Goal: Task Accomplishment & Management: Complete application form

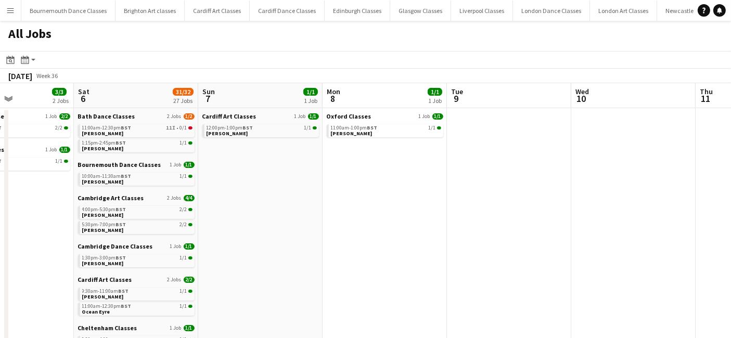
drag, startPoint x: 642, startPoint y: 254, endPoint x: 207, endPoint y: 223, distance: 436.2
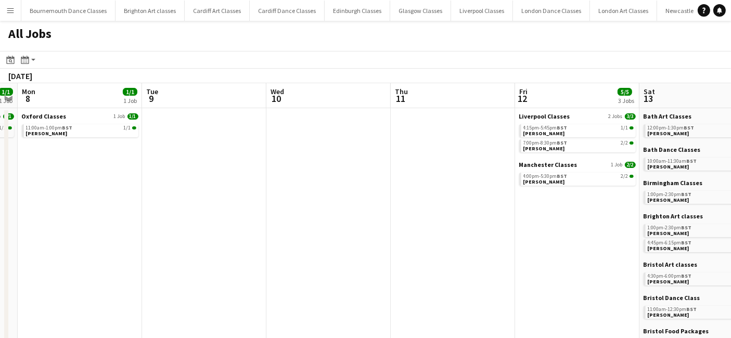
drag, startPoint x: 478, startPoint y: 240, endPoint x: 60, endPoint y: 191, distance: 420.7
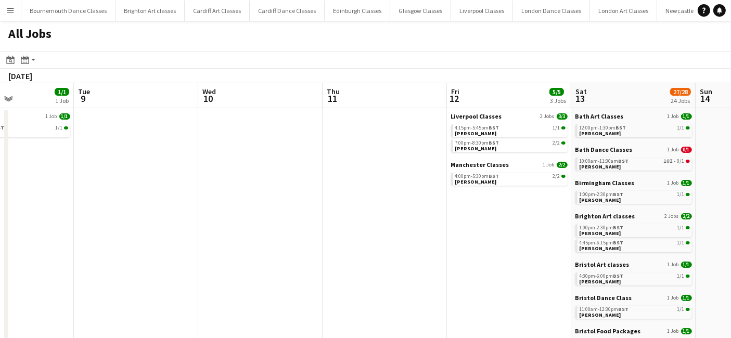
drag, startPoint x: 84, startPoint y: 186, endPoint x: 531, endPoint y: 245, distance: 450.8
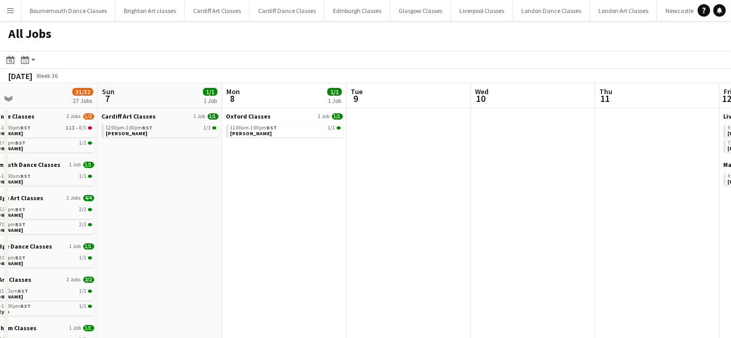
drag, startPoint x: 261, startPoint y: 204, endPoint x: 388, endPoint y: 201, distance: 126.5
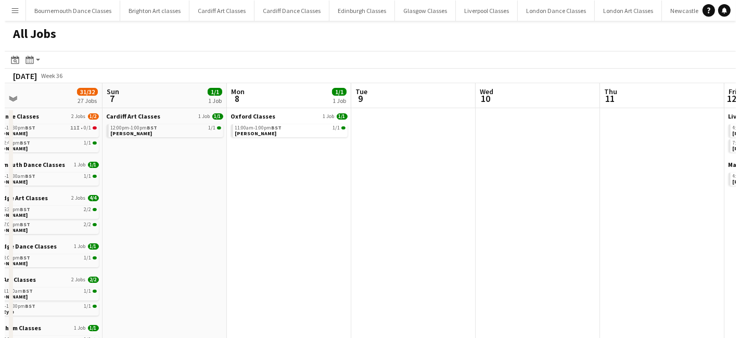
scroll to position [0, 275]
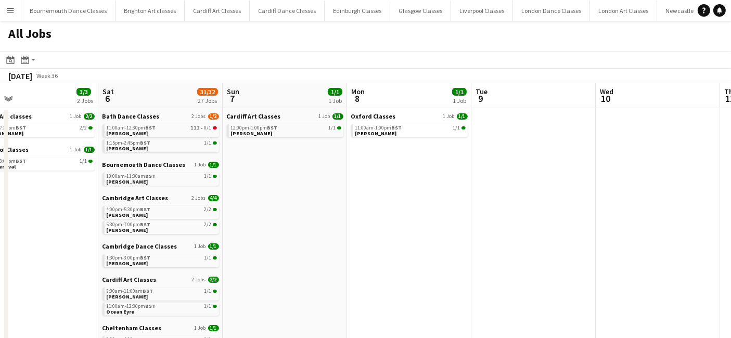
click at [10, 16] on button "Menu" at bounding box center [10, 10] width 21 height 21
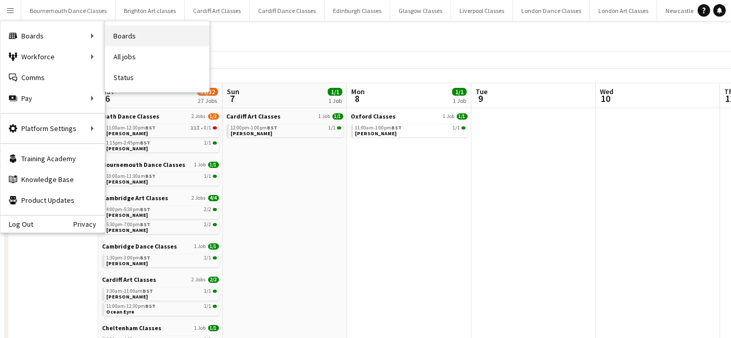
click at [163, 41] on link "Boards" at bounding box center [157, 36] width 104 height 21
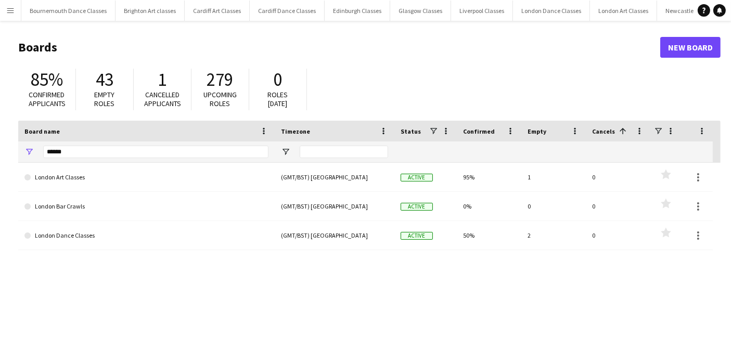
click at [175, 145] on div "******" at bounding box center [155, 152] width 225 height 21
click at [175, 149] on input "******" at bounding box center [155, 152] width 225 height 12
type input "*"
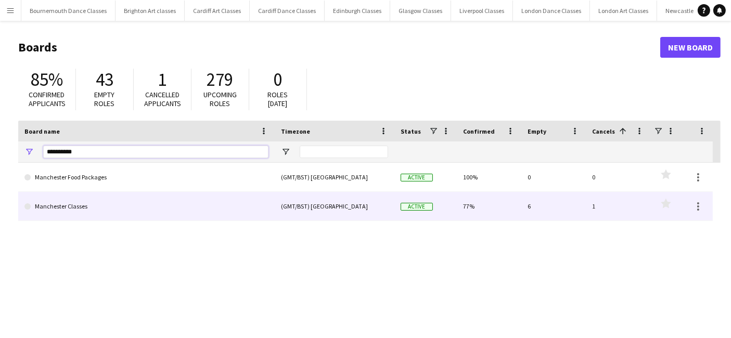
type input "**********"
click at [118, 205] on link "Manchester Classes" at bounding box center [146, 206] width 244 height 29
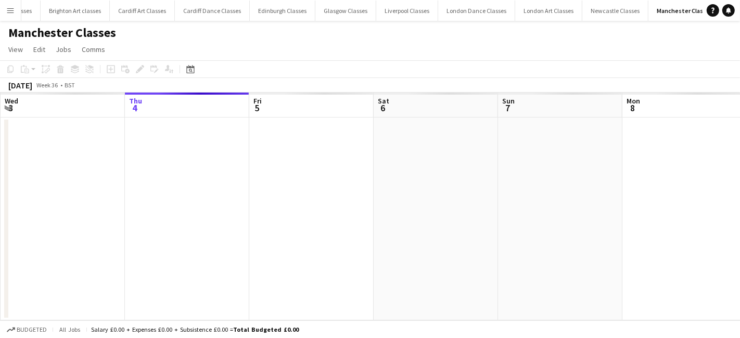
scroll to position [0, 75]
click at [437, 230] on app-date-cell at bounding box center [436, 219] width 124 height 203
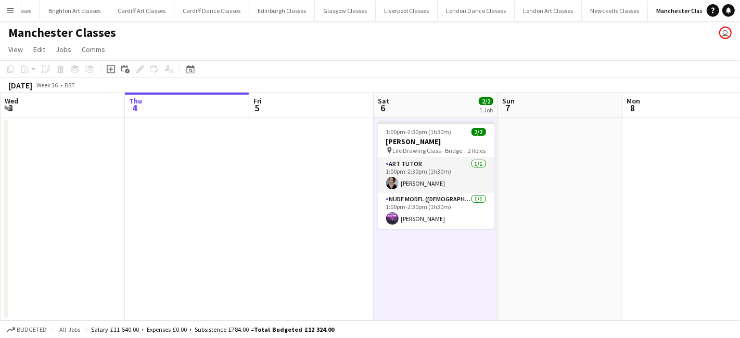
click at [436, 245] on app-date-cell "1:00pm-2:30pm (1h30m) 2/2 Sophie Neale pin Life Drawing Class - Bridge Tavern M…" at bounding box center [436, 219] width 124 height 203
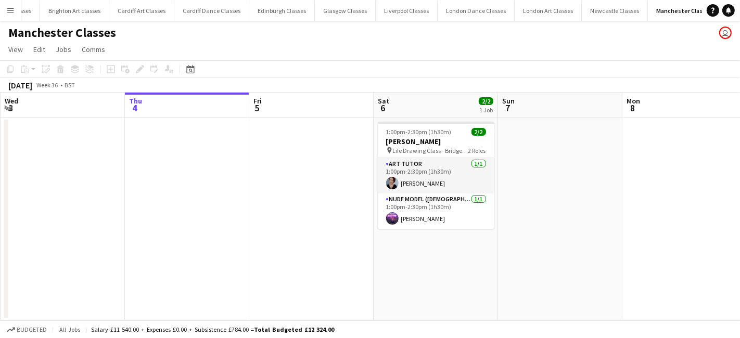
click at [422, 252] on app-date-cell "1:00pm-2:30pm (1h30m) 2/2 Sophie Neale pin Life Drawing Class - Bridge Tavern M…" at bounding box center [436, 219] width 124 height 203
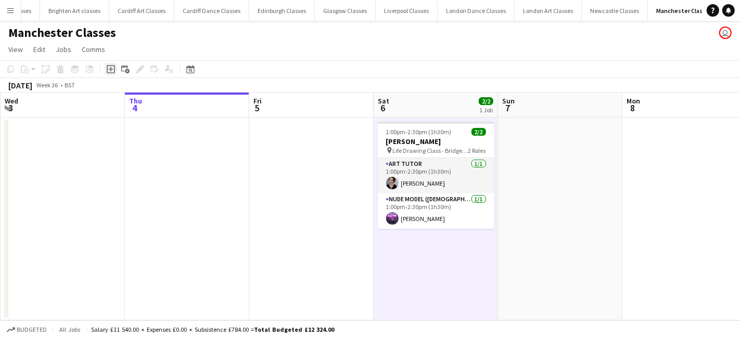
drag, startPoint x: 108, startPoint y: 66, endPoint x: 139, endPoint y: 92, distance: 39.9
click at [108, 67] on icon "Add job" at bounding box center [111, 69] width 8 height 8
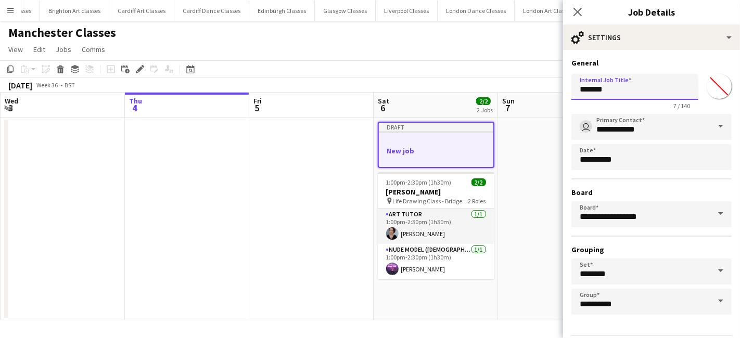
drag, startPoint x: 620, startPoint y: 88, endPoint x: 540, endPoint y: 88, distance: 80.1
click at [553, 84] on body "Menu Boards Boards Boards All jobs Status Workforce Workforce My Workforce Recr…" at bounding box center [370, 169] width 740 height 338
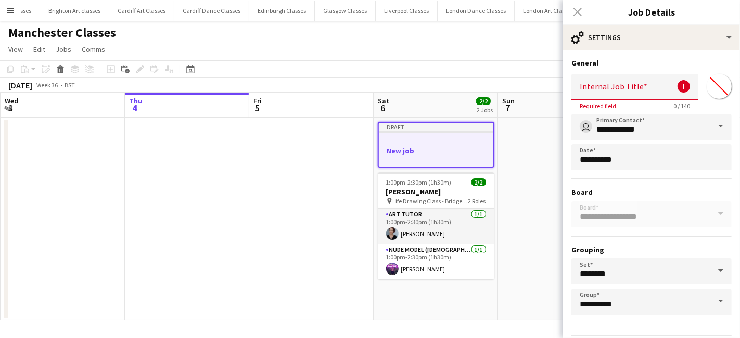
click at [635, 84] on input "Internal Job Title" at bounding box center [634, 87] width 127 height 26
paste input "**********"
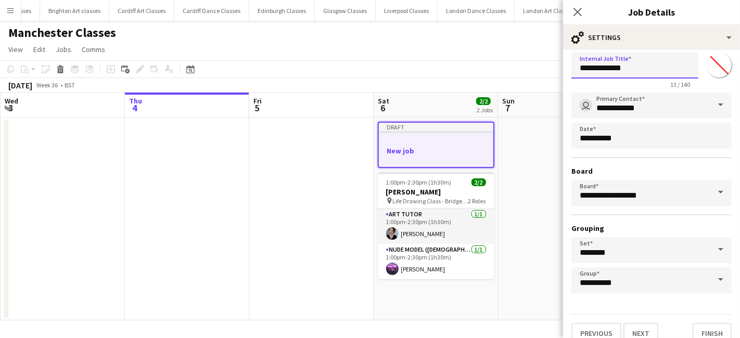
scroll to position [32, 0]
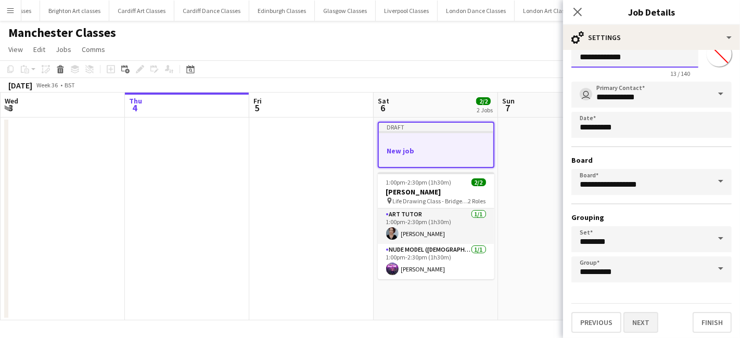
type input "**********"
click at [652, 327] on button "Next" at bounding box center [640, 322] width 35 height 21
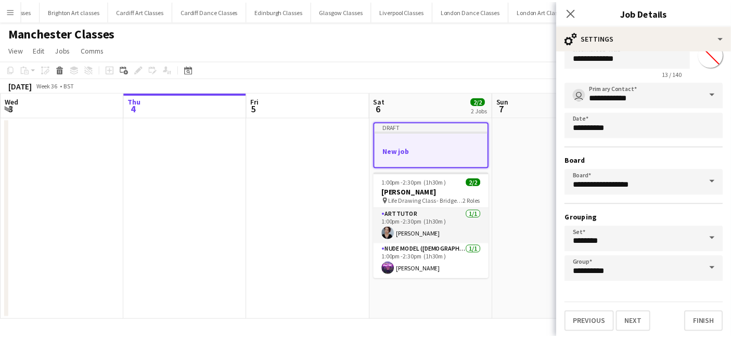
scroll to position [0, 0]
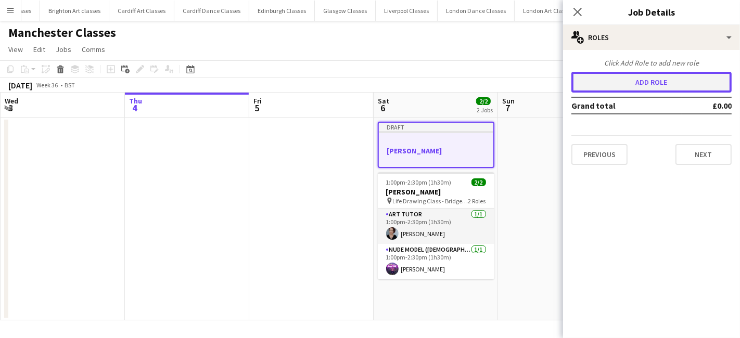
click at [643, 78] on button "Add role" at bounding box center [651, 82] width 160 height 21
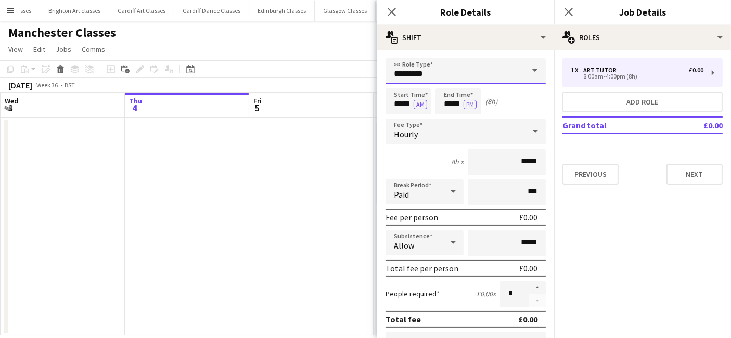
click at [461, 65] on input "*********" at bounding box center [466, 71] width 160 height 26
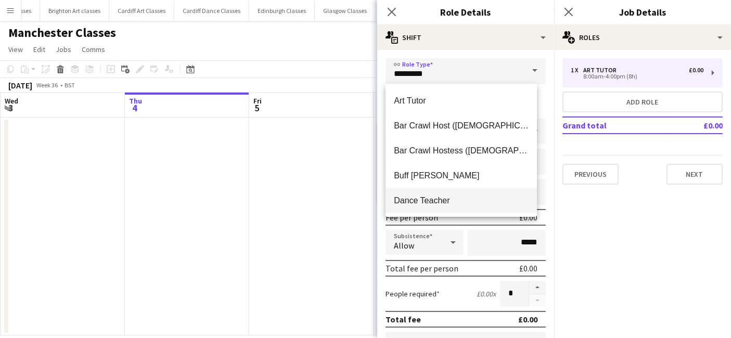
click at [450, 197] on span "Dance Teacher" at bounding box center [461, 201] width 135 height 10
type input "**********"
type input "******"
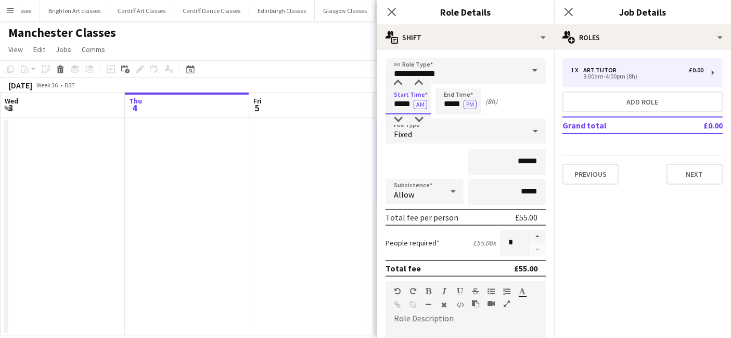
drag, startPoint x: 395, startPoint y: 100, endPoint x: 407, endPoint y: 109, distance: 15.2
click at [394, 100] on input "*****" at bounding box center [409, 101] width 46 height 26
click at [401, 87] on div at bounding box center [398, 83] width 21 height 10
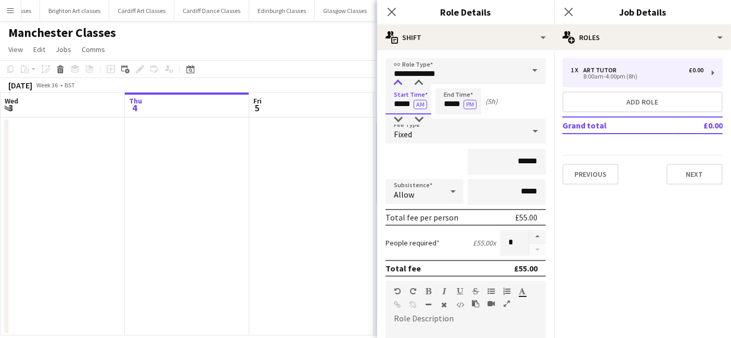
type input "*****"
click at [401, 87] on div at bounding box center [398, 83] width 21 height 10
click at [461, 108] on input "*****" at bounding box center [459, 101] width 46 height 26
click at [450, 115] on div at bounding box center [448, 119] width 21 height 10
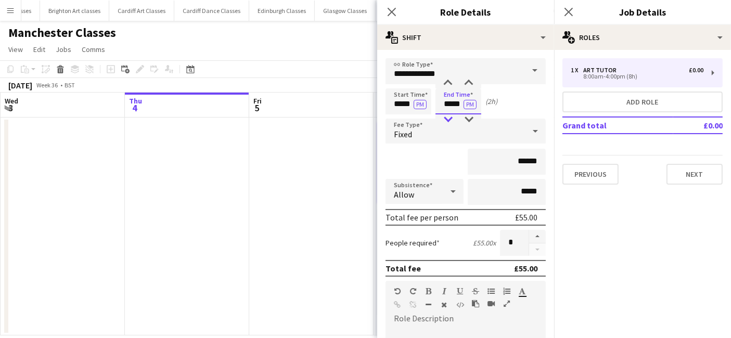
click at [451, 119] on div at bounding box center [448, 119] width 21 height 10
click at [477, 83] on div at bounding box center [468, 83] width 21 height 10
type input "*****"
click at [477, 83] on div at bounding box center [468, 83] width 21 height 10
click at [455, 134] on div "Fixed" at bounding box center [455, 131] width 139 height 25
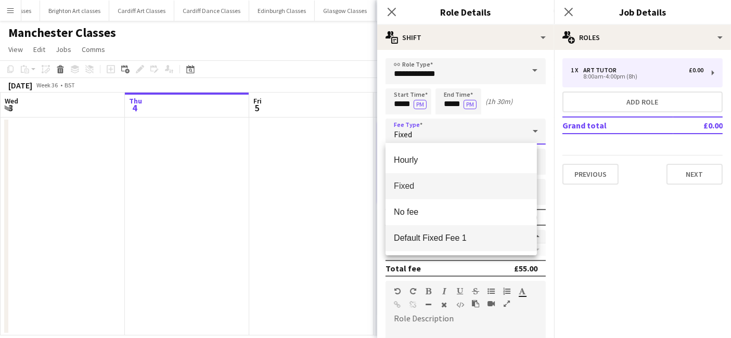
click at [471, 236] on span "Default Fixed Fee 1" at bounding box center [461, 238] width 135 height 10
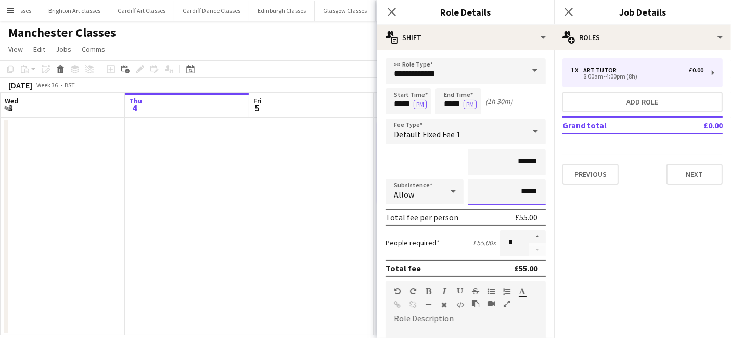
drag, startPoint x: 531, startPoint y: 194, endPoint x: 458, endPoint y: 194, distance: 72.9
click at [480, 194] on input "*****" at bounding box center [507, 192] width 78 height 26
type input "*****"
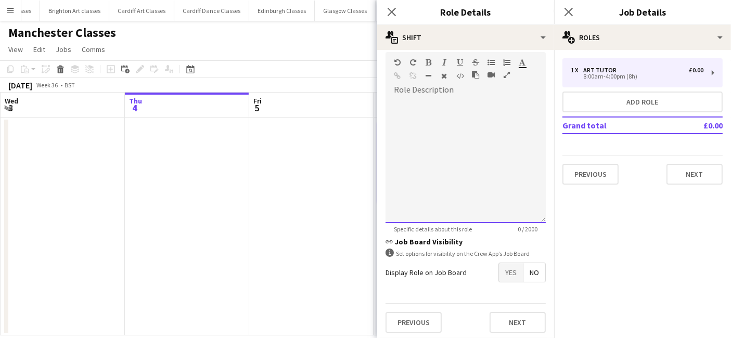
click at [412, 141] on div at bounding box center [466, 160] width 160 height 125
paste div
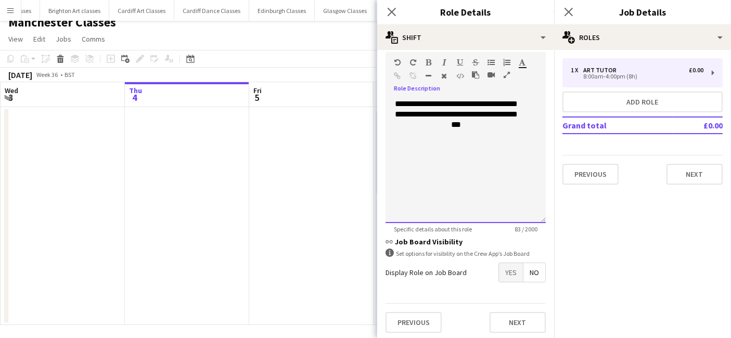
scroll to position [15, 0]
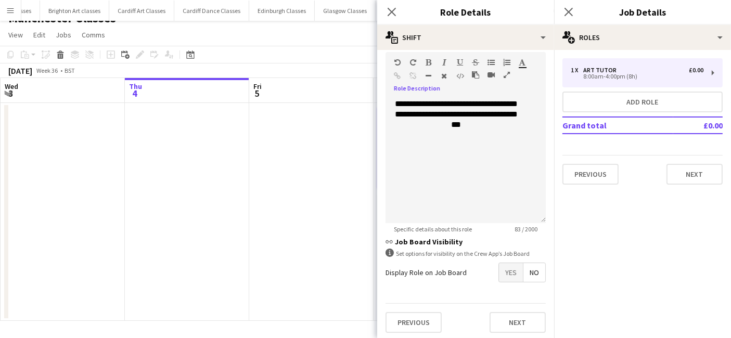
click at [505, 271] on span "Yes" at bounding box center [511, 272] width 24 height 19
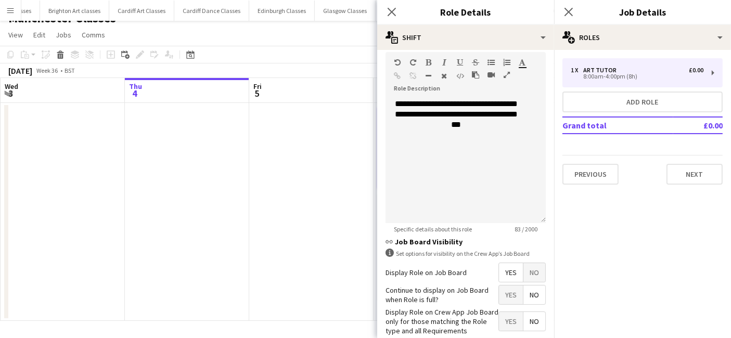
click at [524, 293] on span "No" at bounding box center [535, 295] width 22 height 19
click at [511, 312] on span "Yes" at bounding box center [511, 321] width 24 height 19
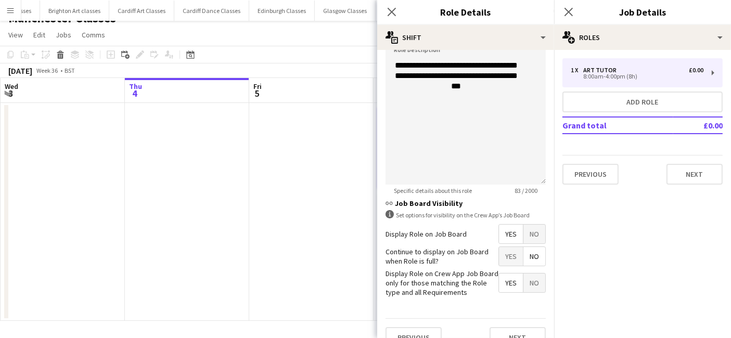
scroll to position [282, 0]
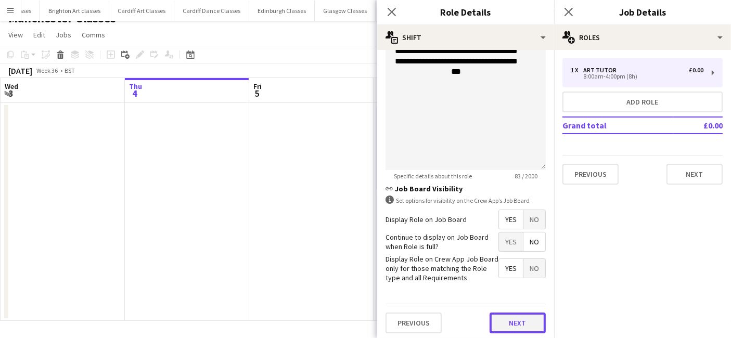
click at [516, 322] on button "Next" at bounding box center [518, 323] width 56 height 21
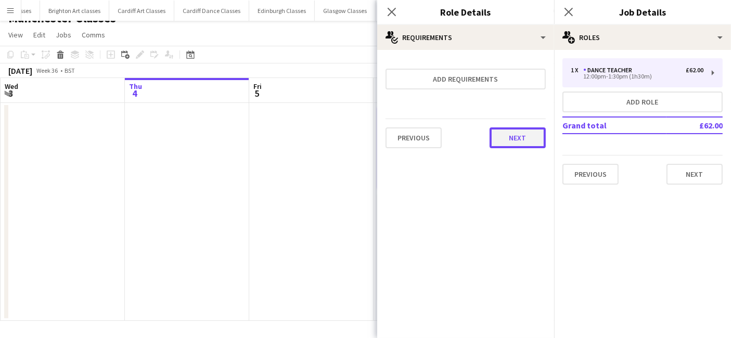
click at [523, 138] on button "Next" at bounding box center [518, 138] width 56 height 21
click at [0, 0] on button "Finish" at bounding box center [0, 0] width 0 height 0
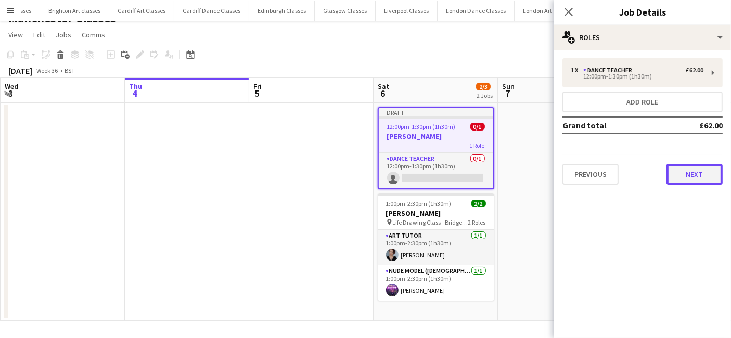
click at [715, 168] on button "Next" at bounding box center [695, 174] width 56 height 21
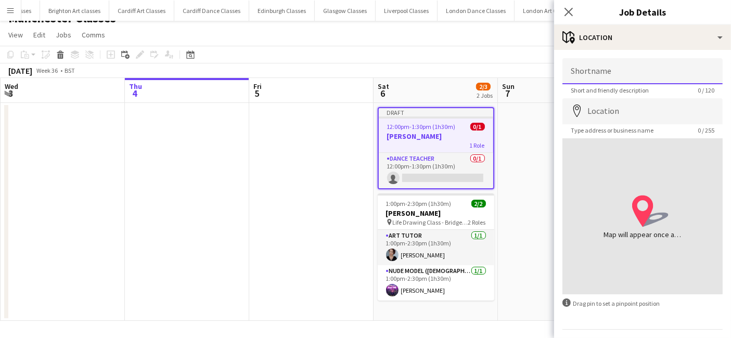
click at [617, 75] on input "Shortname" at bounding box center [643, 71] width 160 height 26
paste input "**********"
type input "**********"
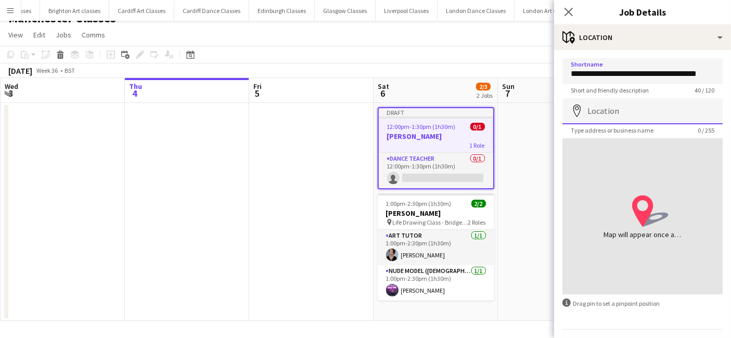
click at [611, 109] on input "Location" at bounding box center [643, 111] width 160 height 26
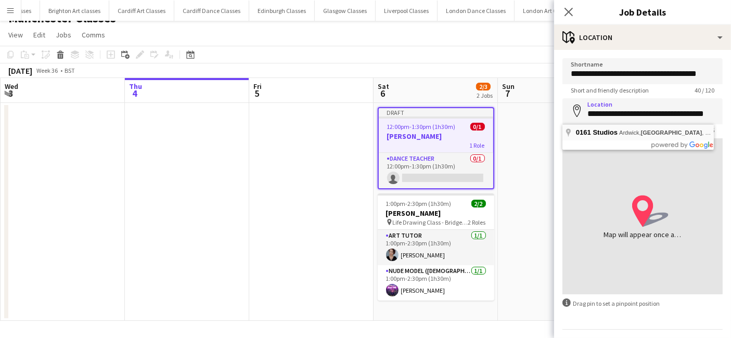
type input "**********"
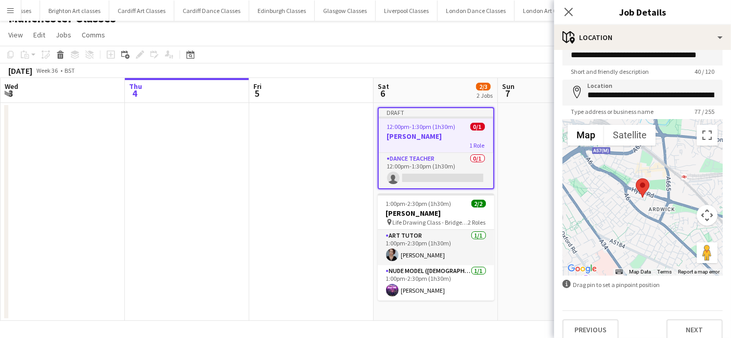
scroll to position [28, 0]
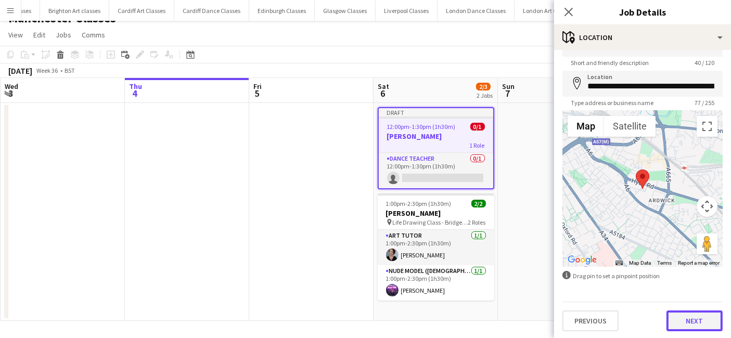
click at [698, 327] on button "Next" at bounding box center [695, 321] width 56 height 21
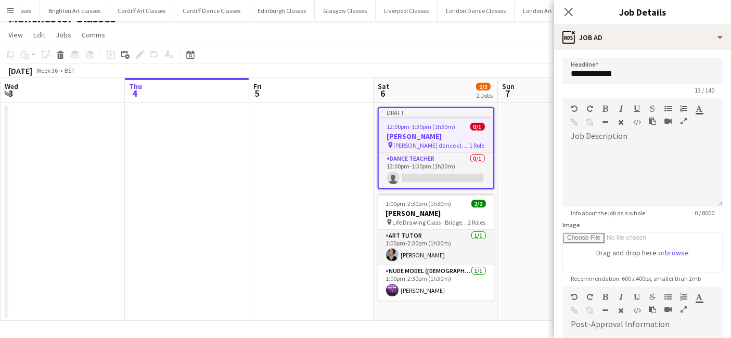
scroll to position [0, 0]
click at [639, 146] on div at bounding box center [643, 176] width 160 height 62
paste div
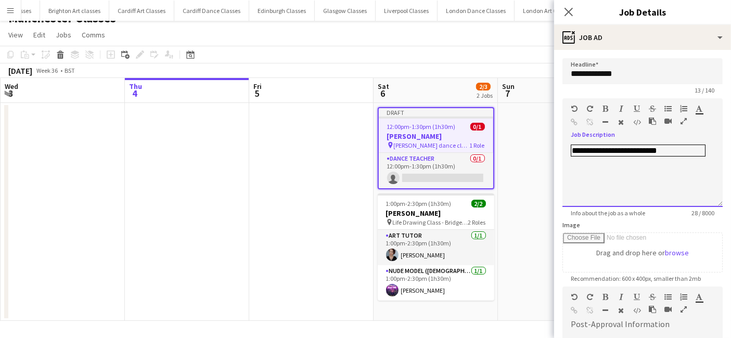
scroll to position [174, 0]
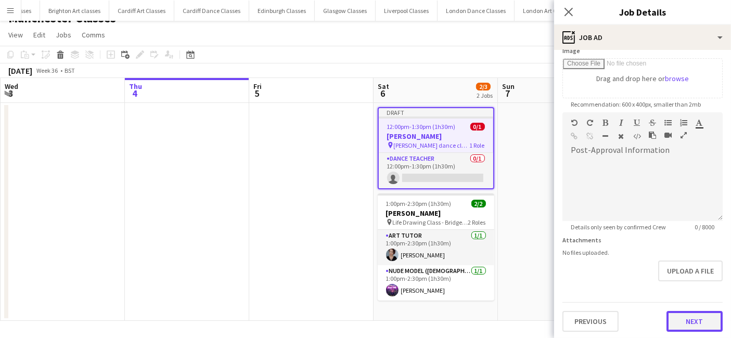
click at [686, 317] on button "Next" at bounding box center [695, 321] width 56 height 21
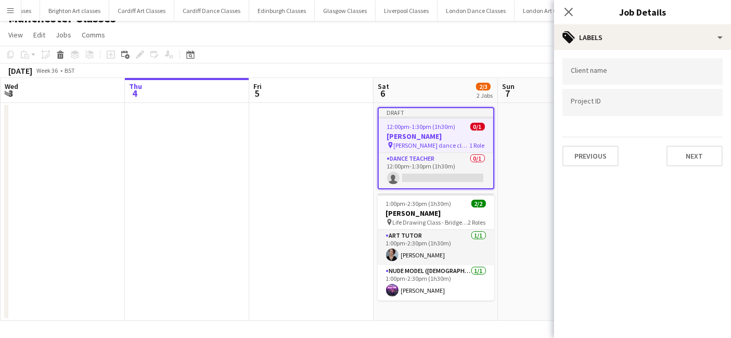
click at [690, 164] on div "Client name Project ID Previous Next" at bounding box center [642, 112] width 177 height 125
click at [691, 162] on button "Next" at bounding box center [695, 156] width 56 height 21
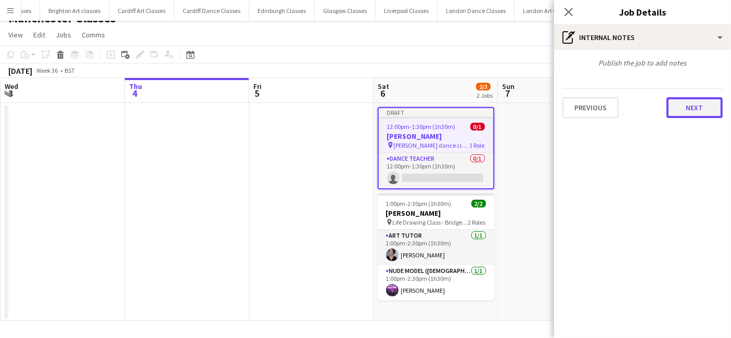
click at [721, 109] on button "Next" at bounding box center [695, 107] width 56 height 21
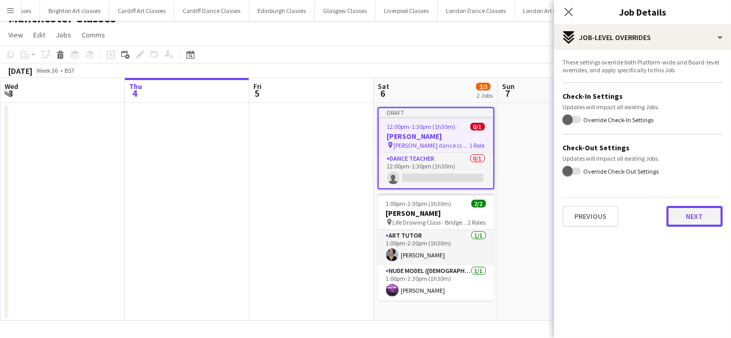
click at [705, 210] on button "Next" at bounding box center [695, 216] width 56 height 21
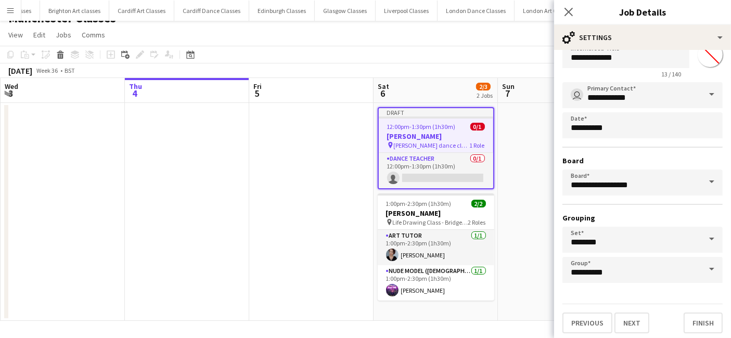
scroll to position [32, 0]
click at [697, 317] on button "Finish" at bounding box center [703, 322] width 39 height 21
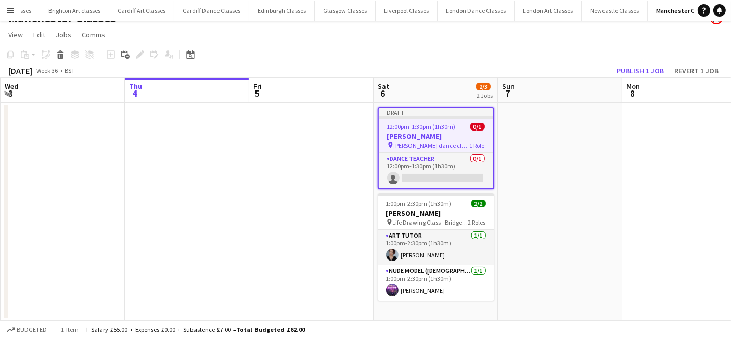
drag, startPoint x: 564, startPoint y: 233, endPoint x: 564, endPoint y: 219, distance: 14.6
click at [564, 230] on app-date-cell at bounding box center [560, 212] width 124 height 218
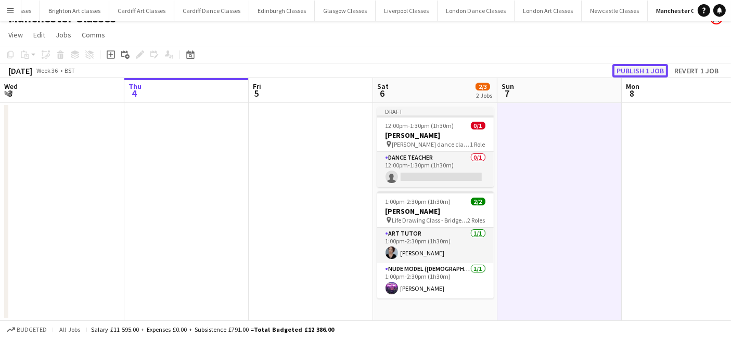
click at [635, 66] on button "Publish 1 job" at bounding box center [641, 71] width 56 height 14
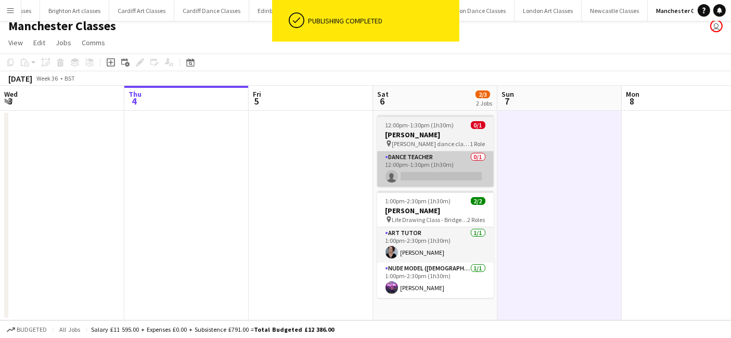
scroll to position [6, 0]
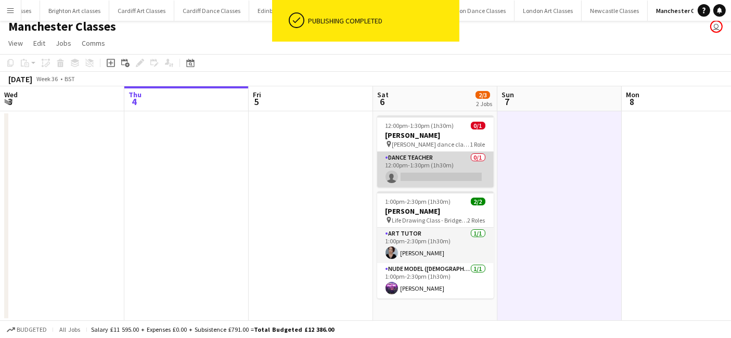
click at [441, 169] on app-card-role "Dance Teacher 0/1 12:00pm-1:30pm (1h30m) single-neutral-actions" at bounding box center [435, 169] width 117 height 35
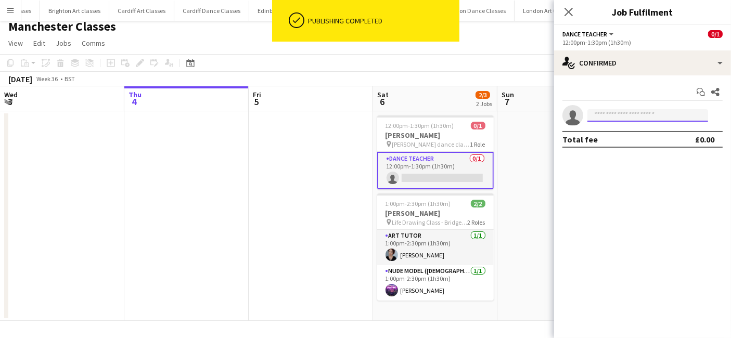
click at [636, 116] on input at bounding box center [648, 115] width 121 height 12
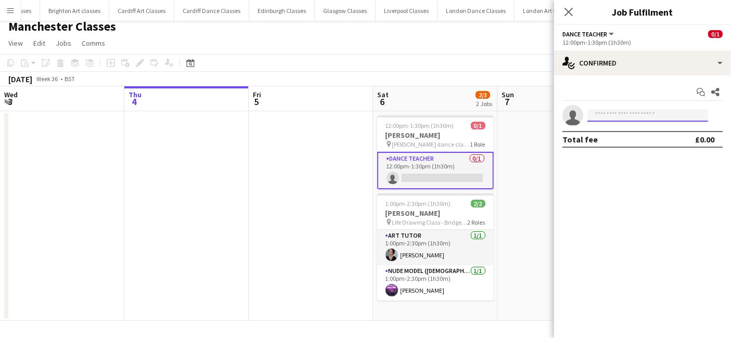
type input "*"
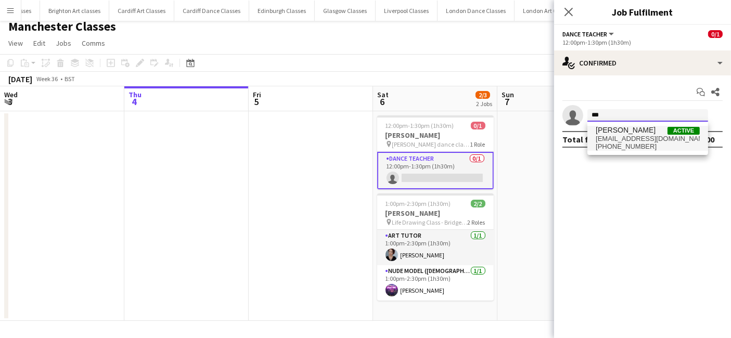
type input "***"
click at [630, 146] on span "+4407852453833" at bounding box center [648, 147] width 104 height 8
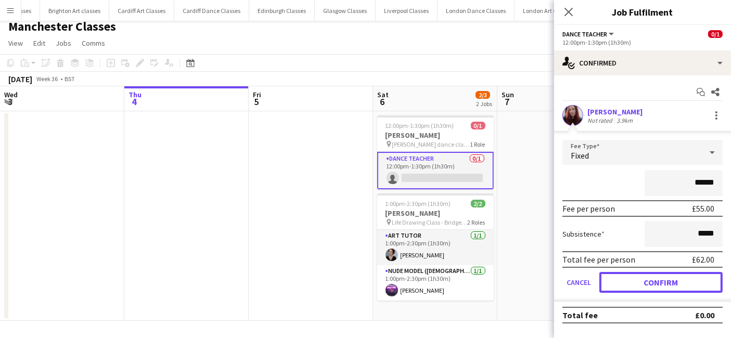
click at [667, 283] on button "Confirm" at bounding box center [661, 282] width 123 height 21
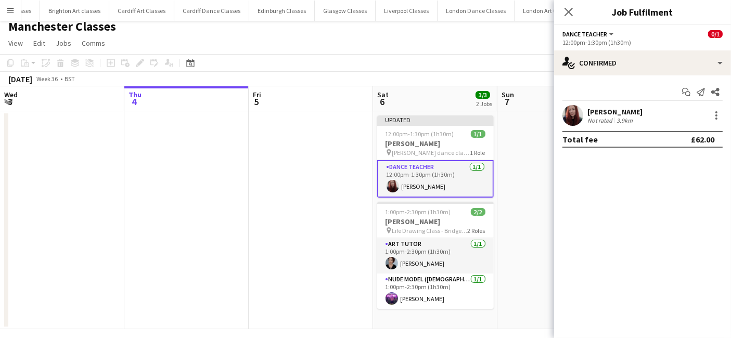
click at [533, 230] on app-date-cell at bounding box center [560, 220] width 124 height 218
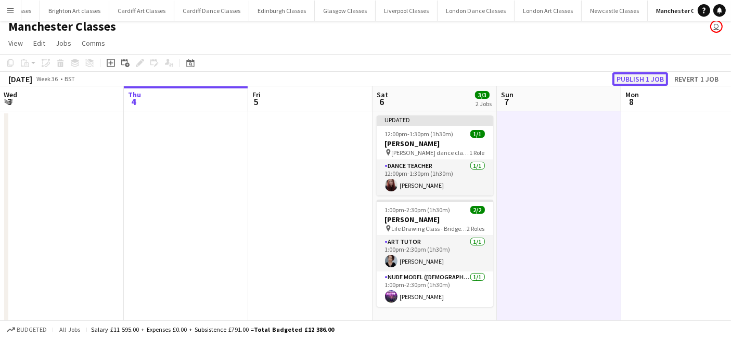
click at [647, 73] on button "Publish 1 job" at bounding box center [641, 79] width 56 height 14
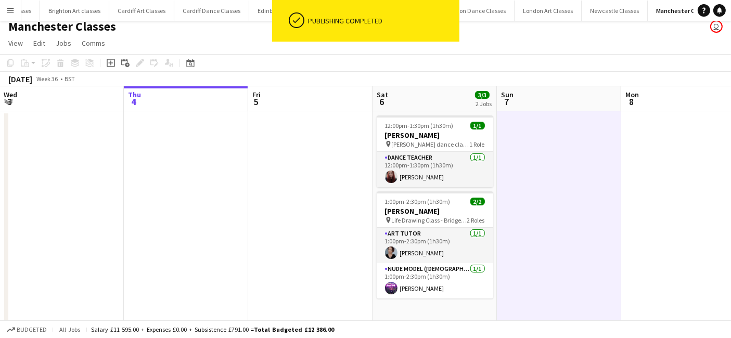
click at [5, 5] on button "Menu" at bounding box center [10, 10] width 21 height 21
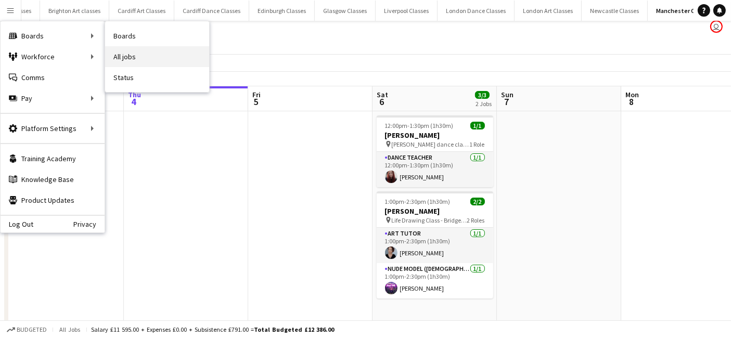
click at [113, 54] on link "All jobs" at bounding box center [157, 56] width 104 height 21
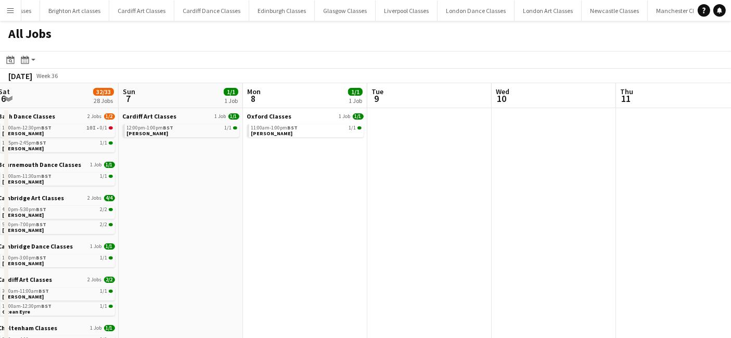
drag, startPoint x: 575, startPoint y: 273, endPoint x: 138, endPoint y: 231, distance: 439.2
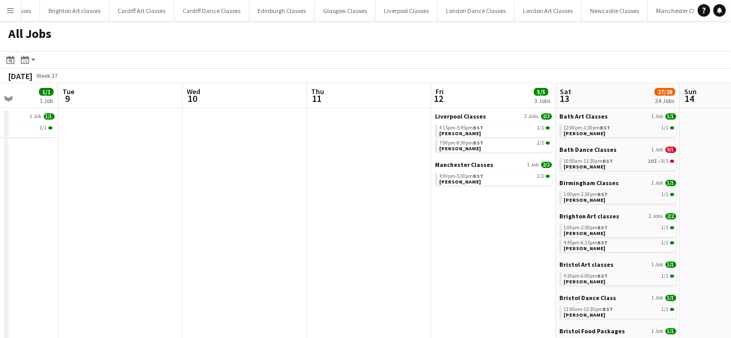
scroll to position [0, 327]
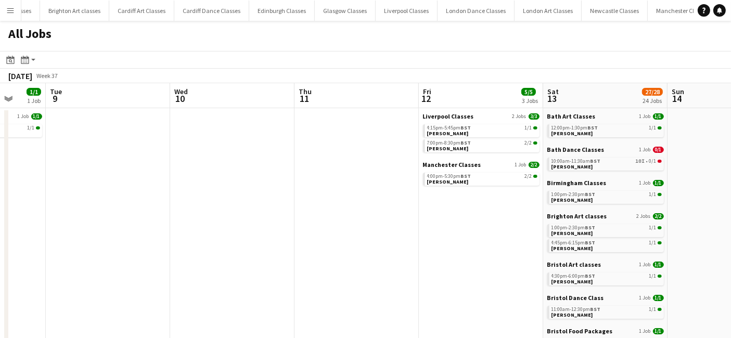
drag, startPoint x: 391, startPoint y: 232, endPoint x: 126, endPoint y: 208, distance: 266.0
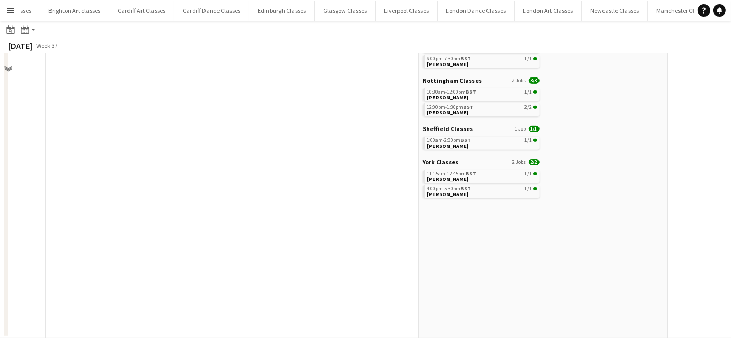
scroll to position [0, 0]
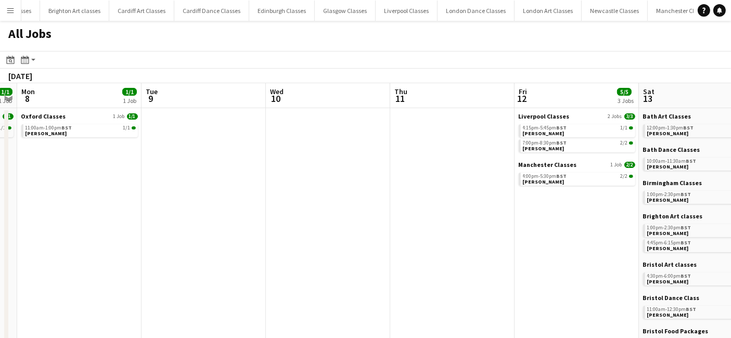
drag, startPoint x: 292, startPoint y: 245, endPoint x: 660, endPoint y: 277, distance: 369.4
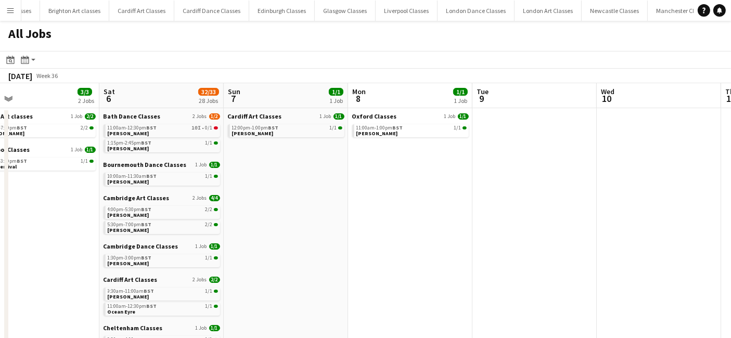
scroll to position [0, 309]
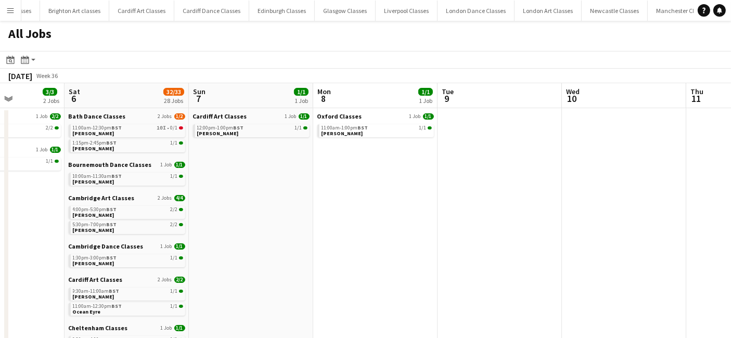
drag, startPoint x: 509, startPoint y: 256, endPoint x: 599, endPoint y: 257, distance: 89.5
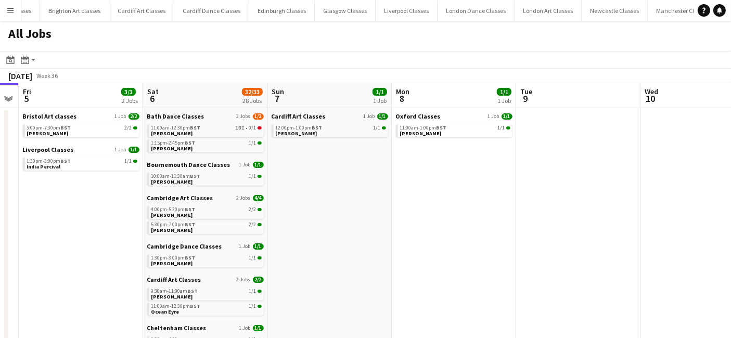
drag, startPoint x: 557, startPoint y: 235, endPoint x: 238, endPoint y: 239, distance: 318.5
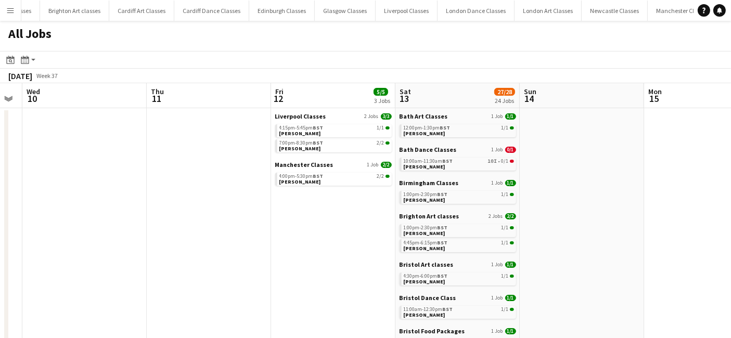
drag, startPoint x: 454, startPoint y: 253, endPoint x: 107, endPoint y: 243, distance: 347.3
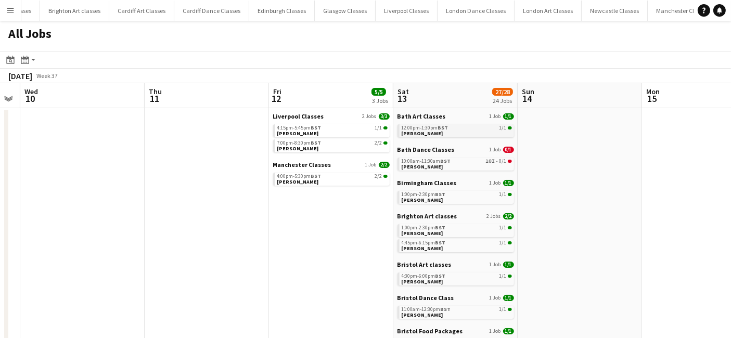
click at [425, 126] on span "12:00pm-1:30pm BST" at bounding box center [425, 127] width 47 height 5
click at [468, 159] on div "10:00am-11:30am BST 10I • 0/1" at bounding box center [457, 161] width 110 height 5
click at [471, 196] on div "1:00pm-2:30pm BST 1/1" at bounding box center [457, 194] width 110 height 5
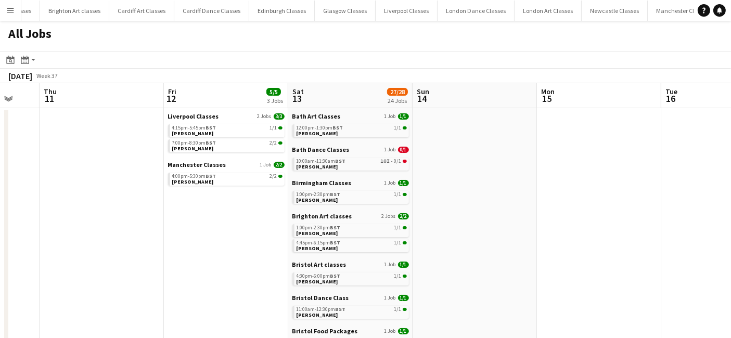
drag, startPoint x: 337, startPoint y: 227, endPoint x: 207, endPoint y: 212, distance: 131.0
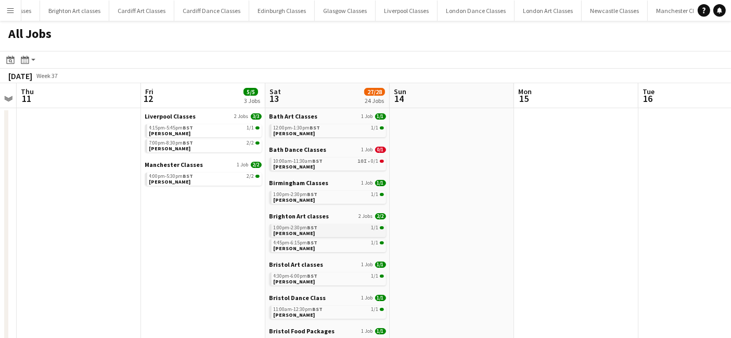
click at [331, 228] on div "1:00pm-2:30pm BST 1/1" at bounding box center [329, 227] width 110 height 5
click at [304, 271] on app-calendar-brief-board "Bristol Art classes 1 Job 1/1 4:30pm-6:00pm BST 1/1 Louise Blundell" at bounding box center [328, 273] width 117 height 25
click at [302, 281] on span "Louise Blundell" at bounding box center [295, 281] width 42 height 7
click at [311, 310] on span "11:00am-12:30pm BST" at bounding box center [298, 309] width 49 height 5
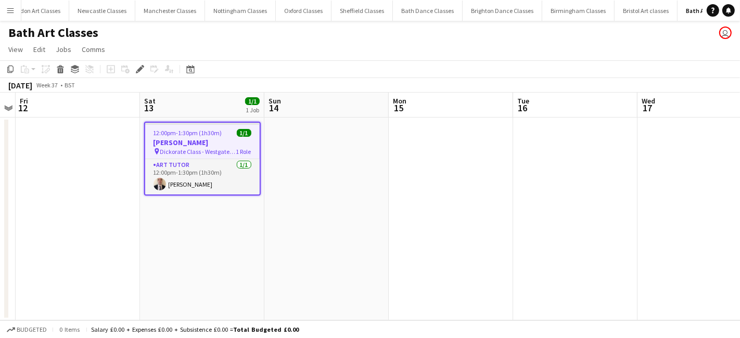
scroll to position [0, 596]
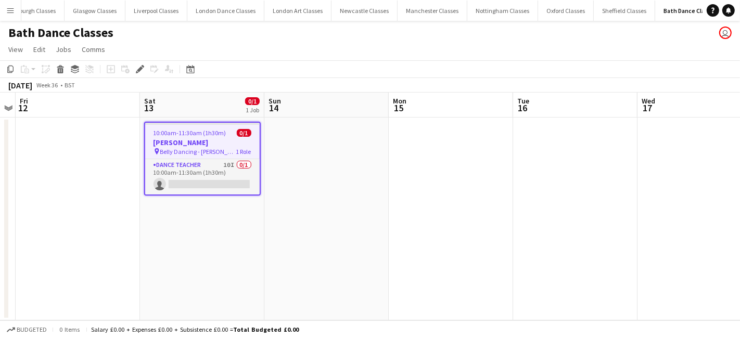
scroll to position [0, 327]
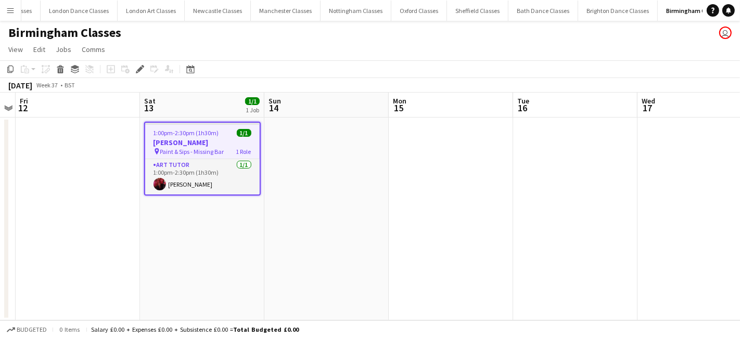
scroll to position [0, 475]
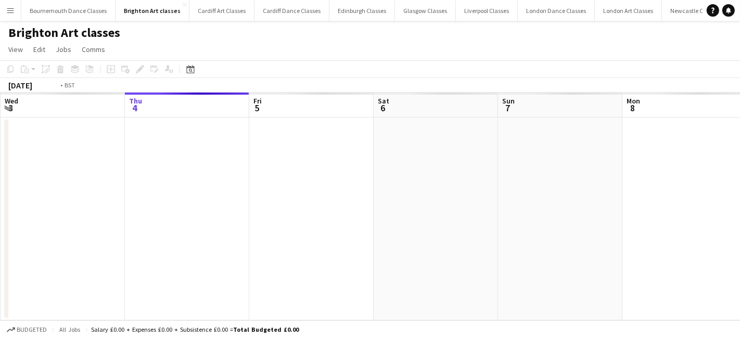
scroll to position [0, 358]
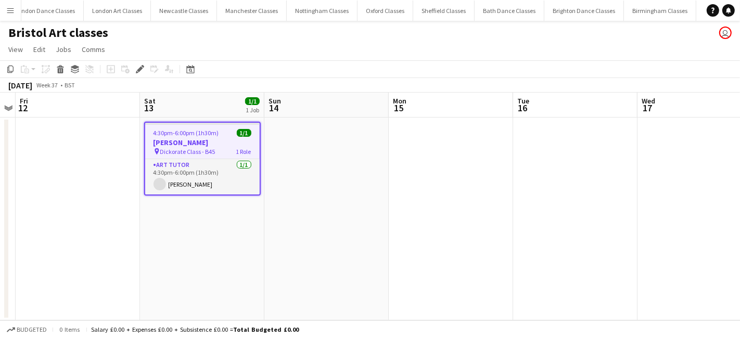
scroll to position [0, 538]
